Goal: Transaction & Acquisition: Obtain resource

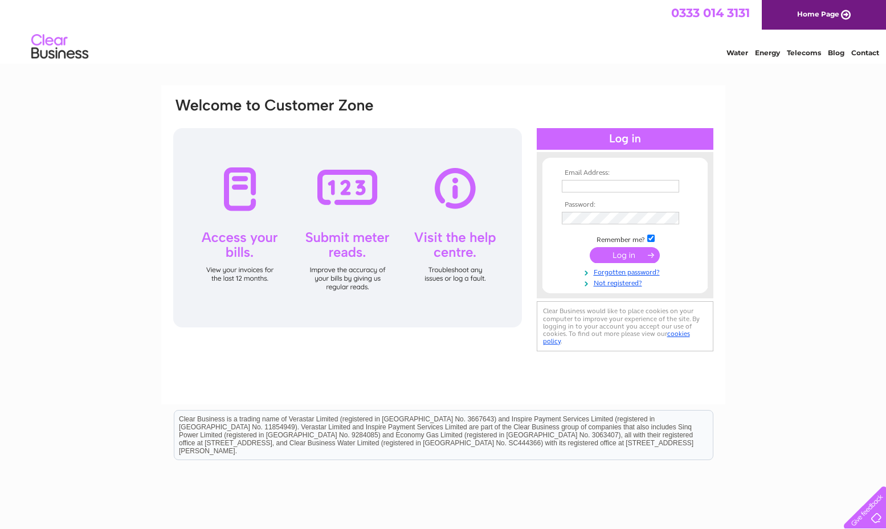
type input "[EMAIL_ADDRESS][DOMAIN_NAME]"
click at [643, 253] on input "submit" at bounding box center [625, 255] width 70 height 16
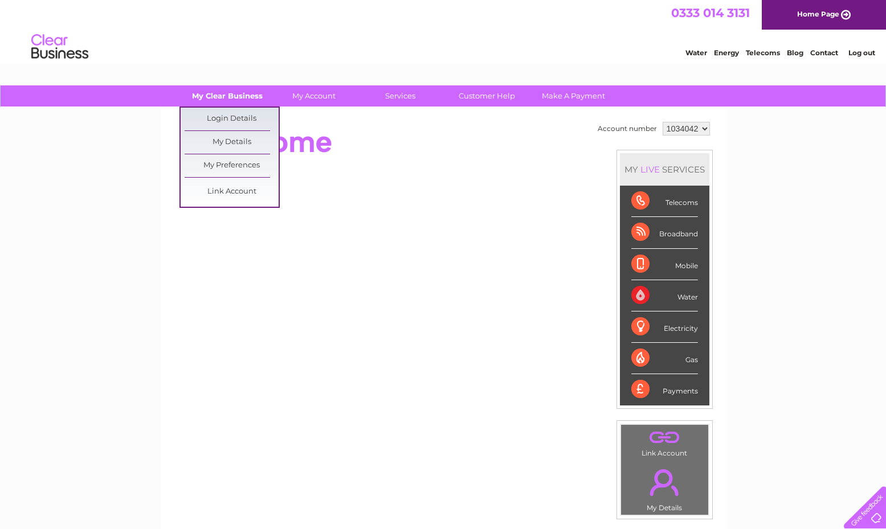
click at [234, 99] on link "My Clear Business" at bounding box center [227, 95] width 94 height 21
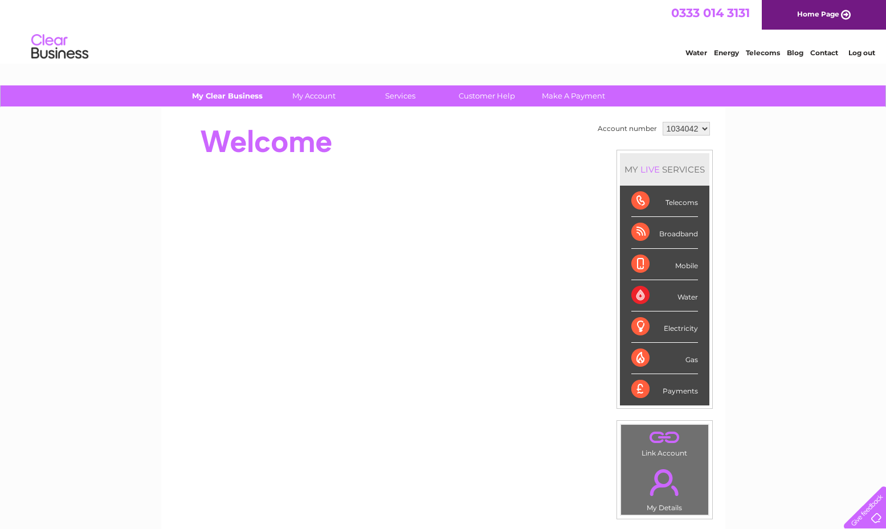
click at [239, 99] on link "My Clear Business" at bounding box center [227, 95] width 94 height 21
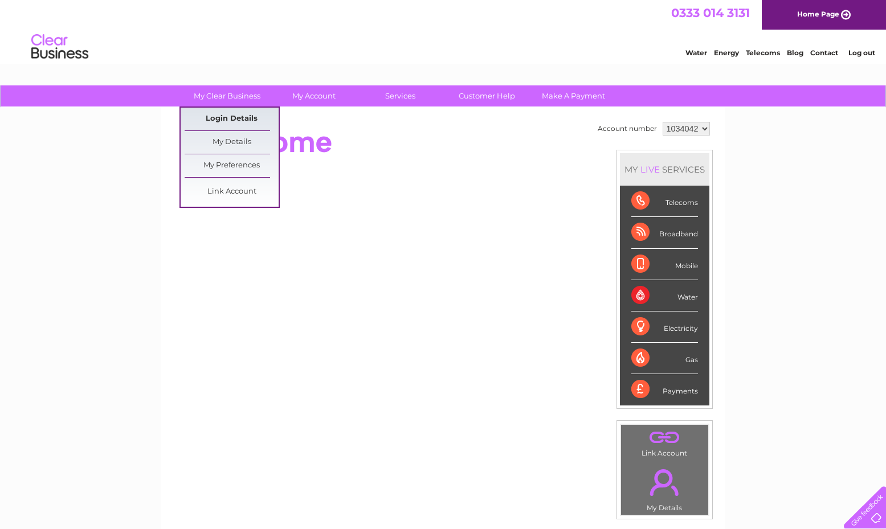
click at [239, 116] on link "Login Details" at bounding box center [232, 119] width 94 height 23
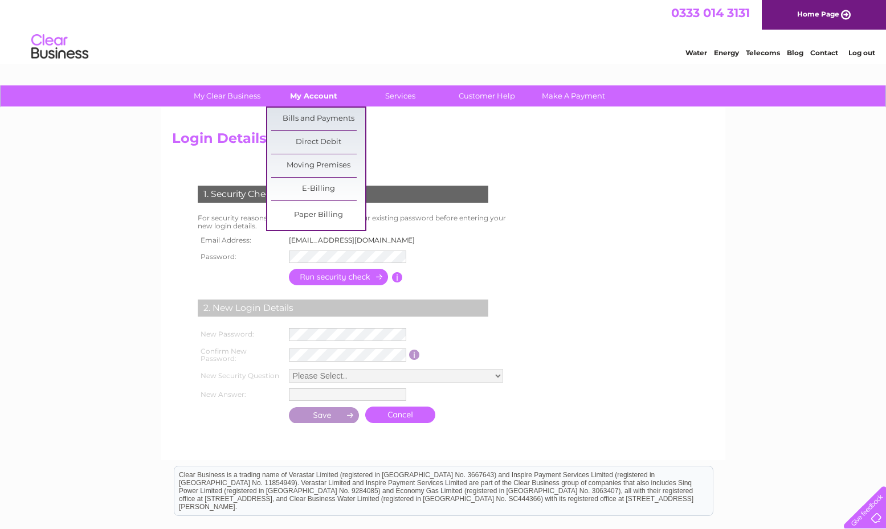
click at [321, 92] on link "My Account" at bounding box center [314, 95] width 94 height 21
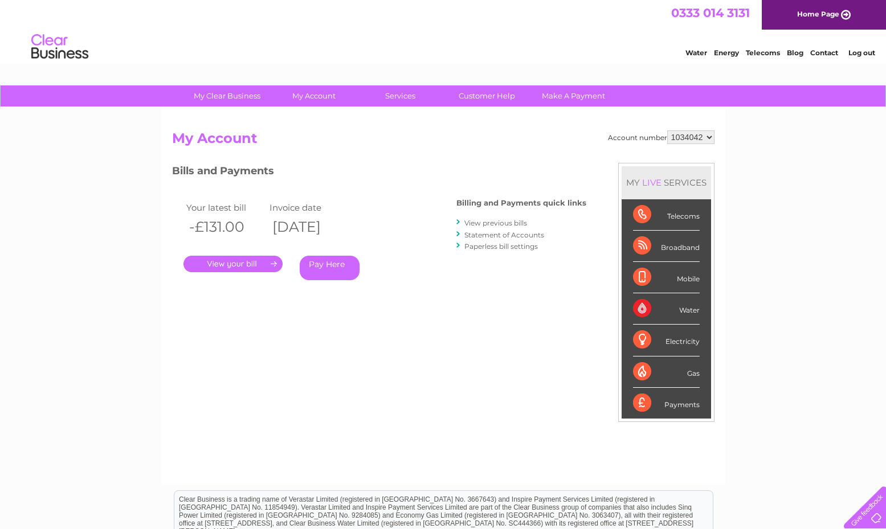
click at [492, 221] on link "View previous bills" at bounding box center [496, 223] width 63 height 9
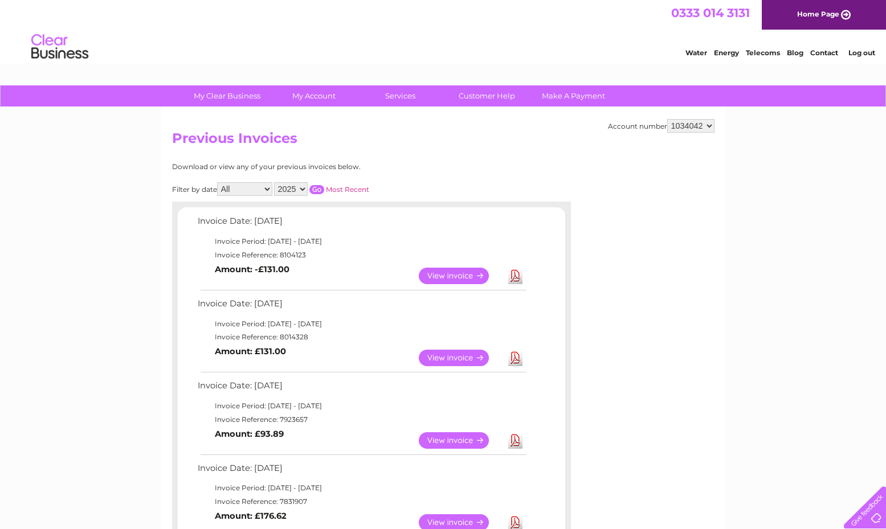
click at [514, 271] on link "Download" at bounding box center [515, 276] width 14 height 17
